Goal: Navigation & Orientation: Find specific page/section

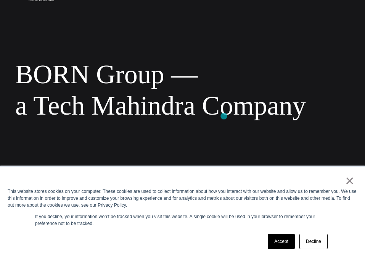
scroll to position [50, 0]
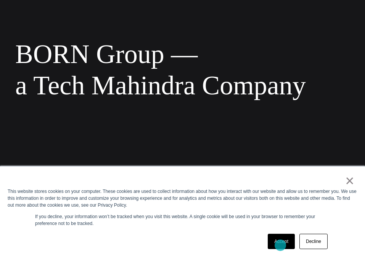
click at [280, 245] on link "Accept" at bounding box center [281, 240] width 27 height 15
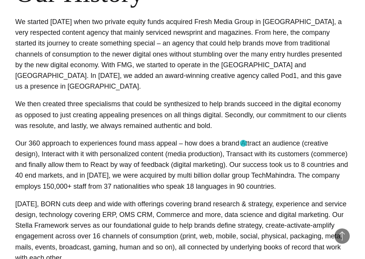
scroll to position [0, 0]
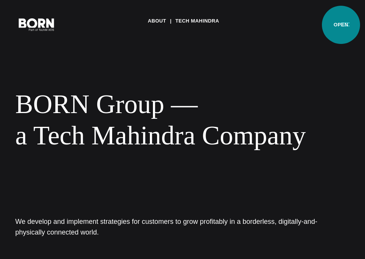
click at [341, 25] on button "Primary Menu" at bounding box center [345, 24] width 18 height 16
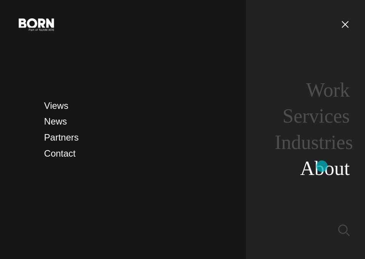
click at [322, 166] on link "About" at bounding box center [325, 168] width 50 height 22
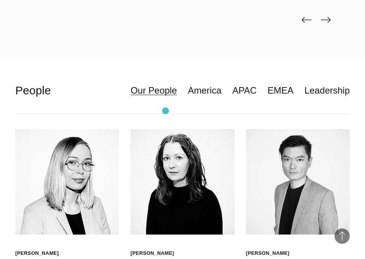
scroll to position [1601, 0]
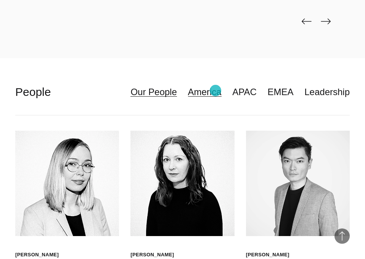
click at [215, 90] on link "America" at bounding box center [205, 92] width 34 height 14
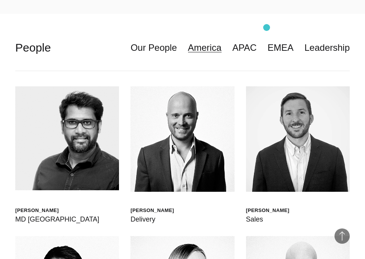
scroll to position [1610, 0]
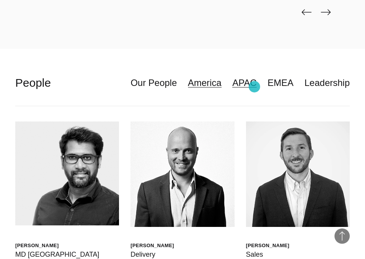
click at [254, 87] on link "APAC" at bounding box center [244, 83] width 24 height 14
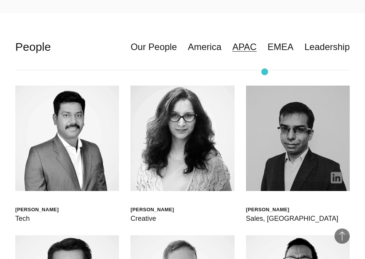
scroll to position [1637, 0]
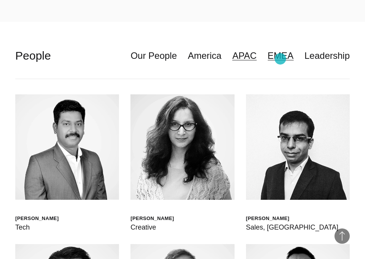
click at [280, 59] on link "EMEA" at bounding box center [281, 55] width 26 height 14
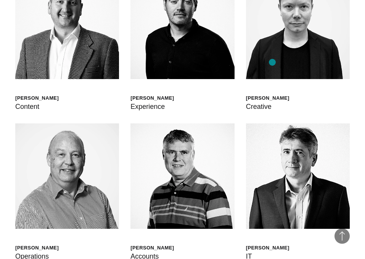
scroll to position [2018, 0]
